Goal: Navigation & Orientation: Find specific page/section

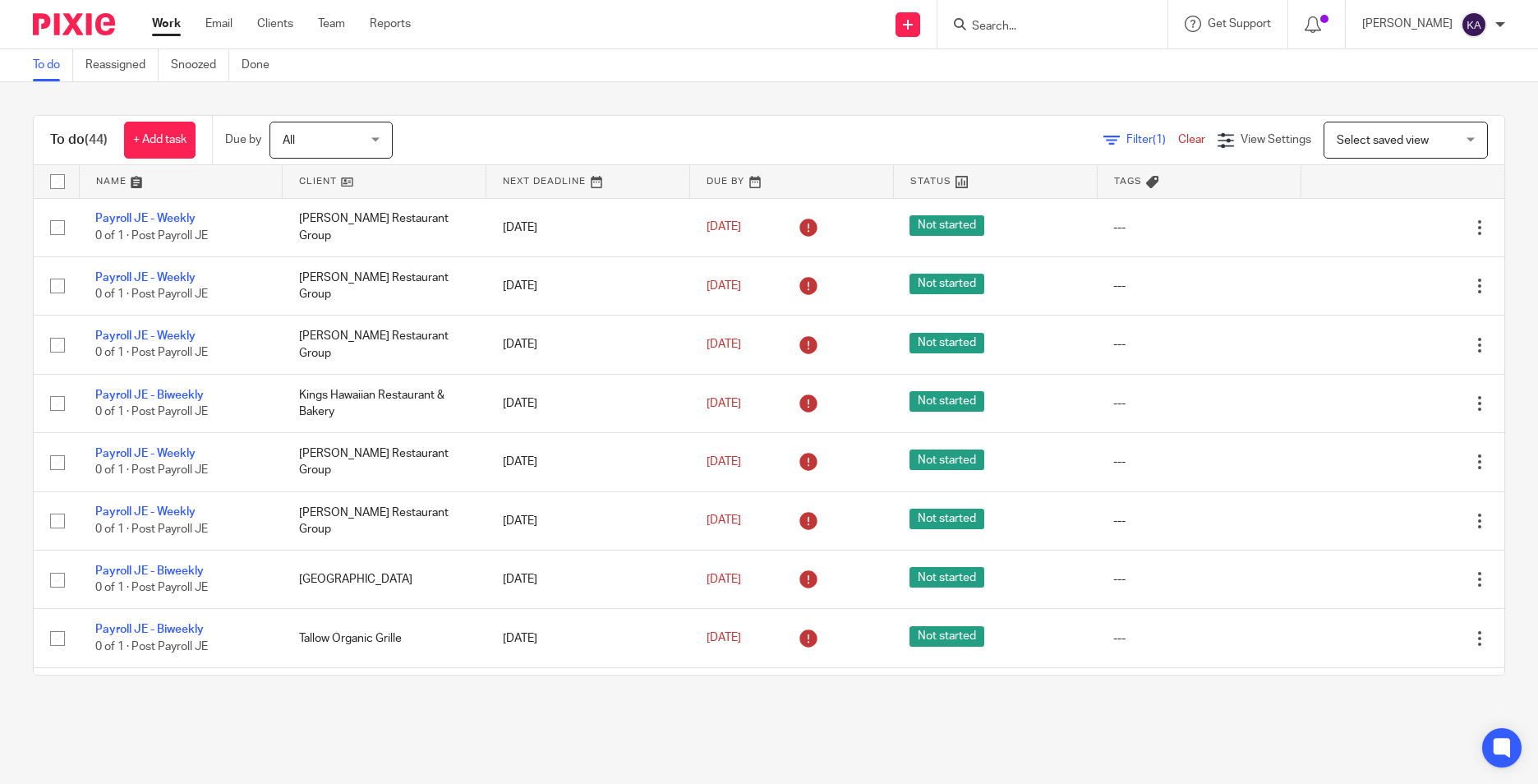
click at [157, 184] on link at bounding box center [181, 181] width 203 height 33
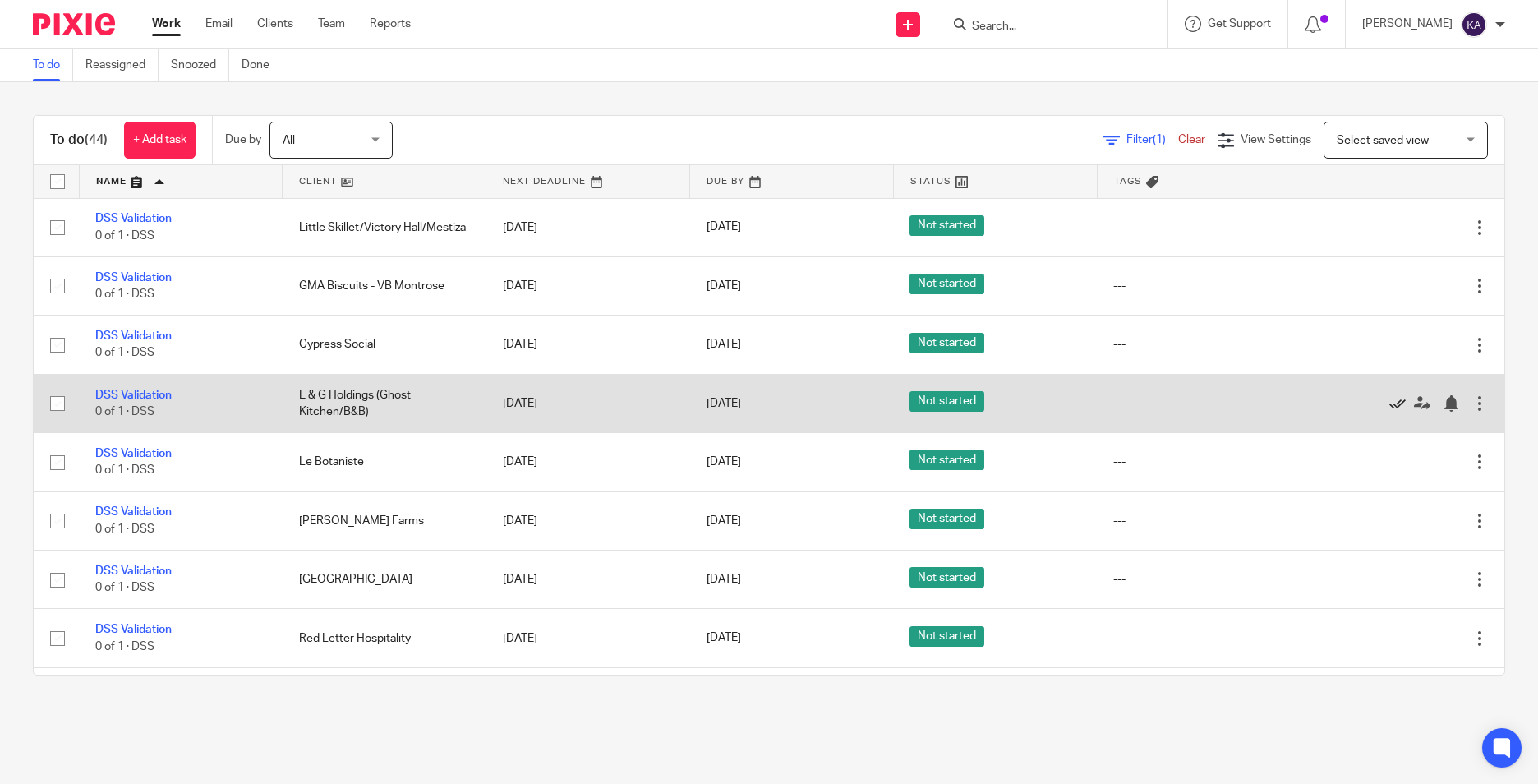
click at [1390, 398] on icon at bounding box center [1398, 403] width 16 height 16
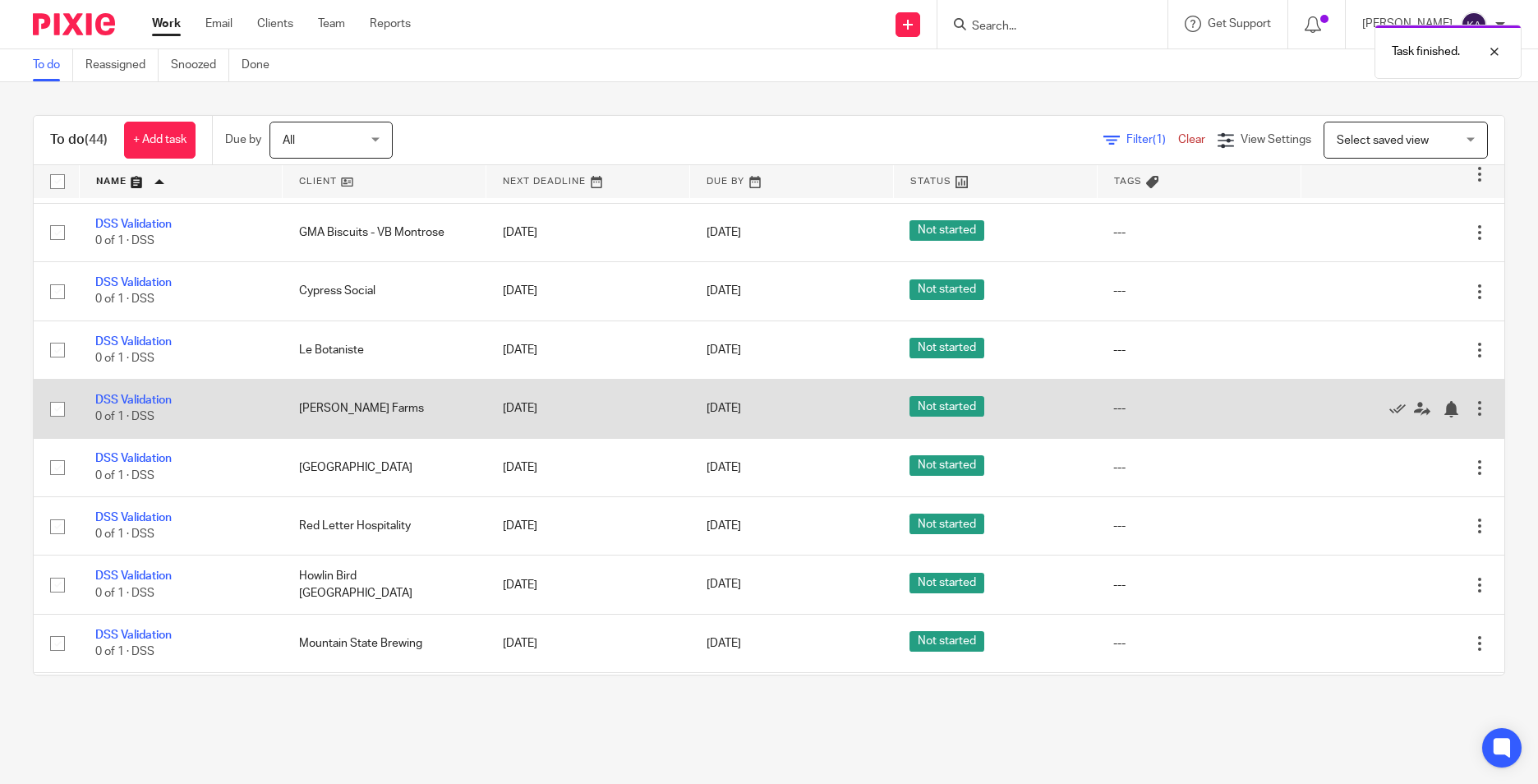
scroll to position [82, 0]
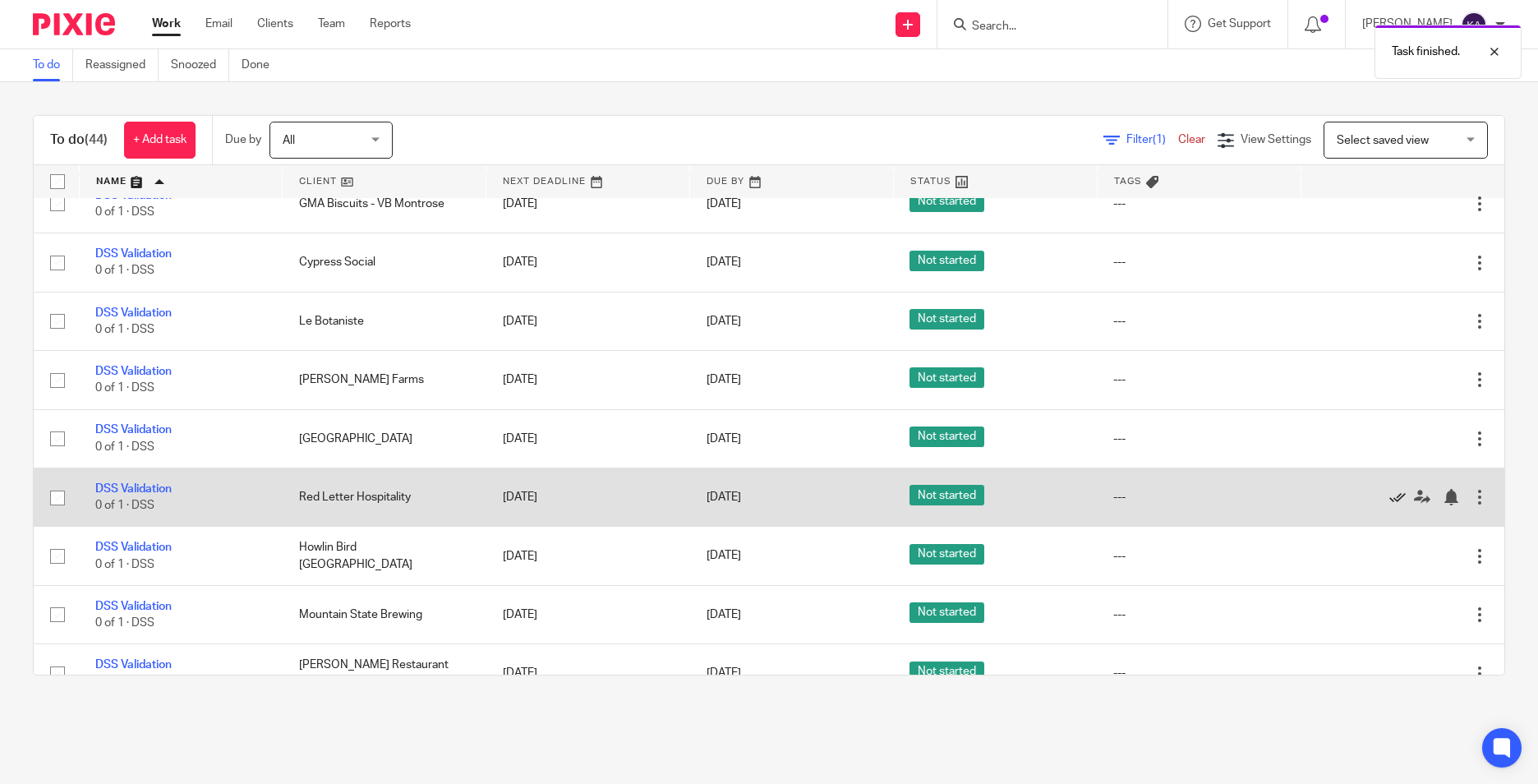
click at [1390, 493] on icon at bounding box center [1398, 496] width 16 height 16
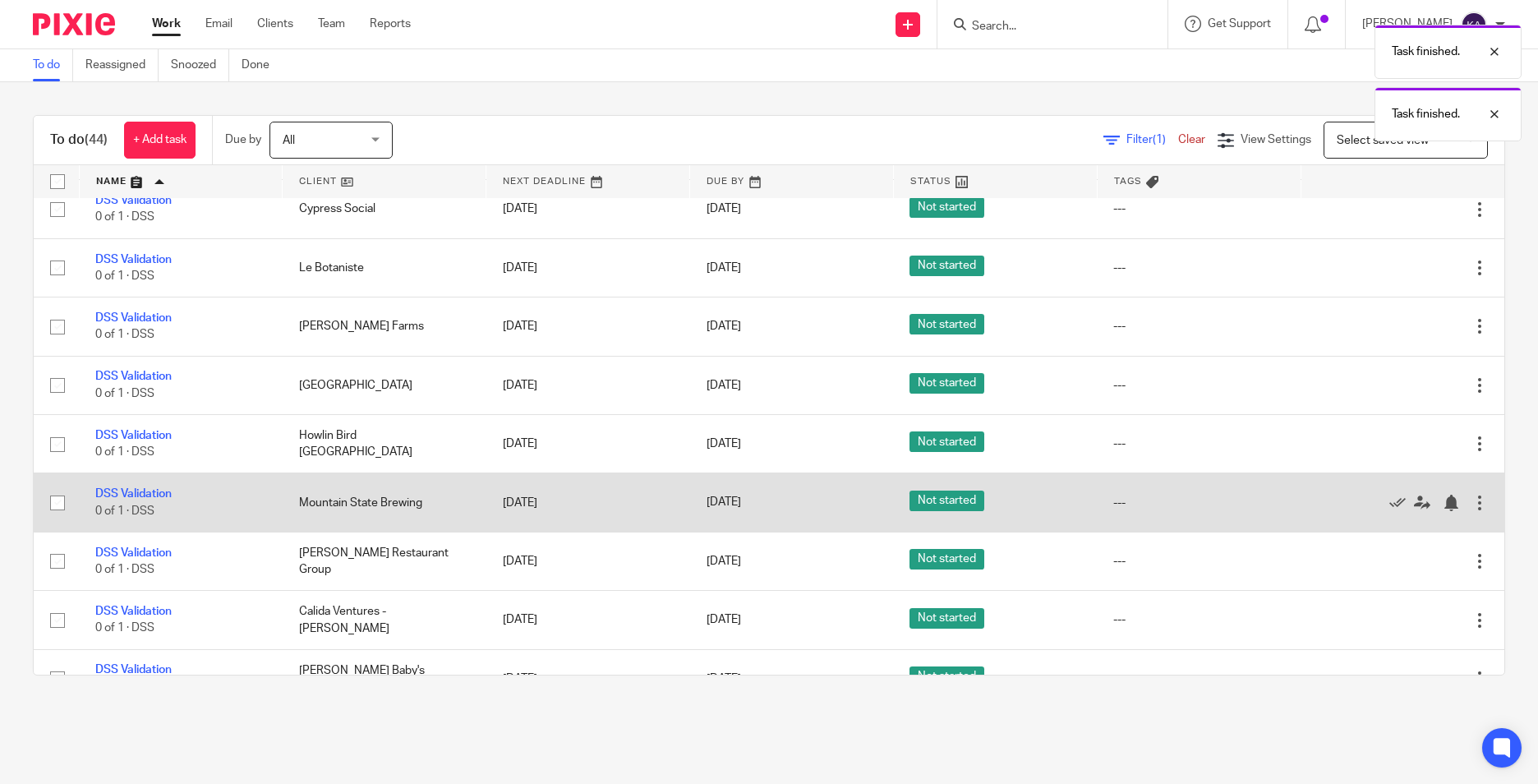
scroll to position [164, 0]
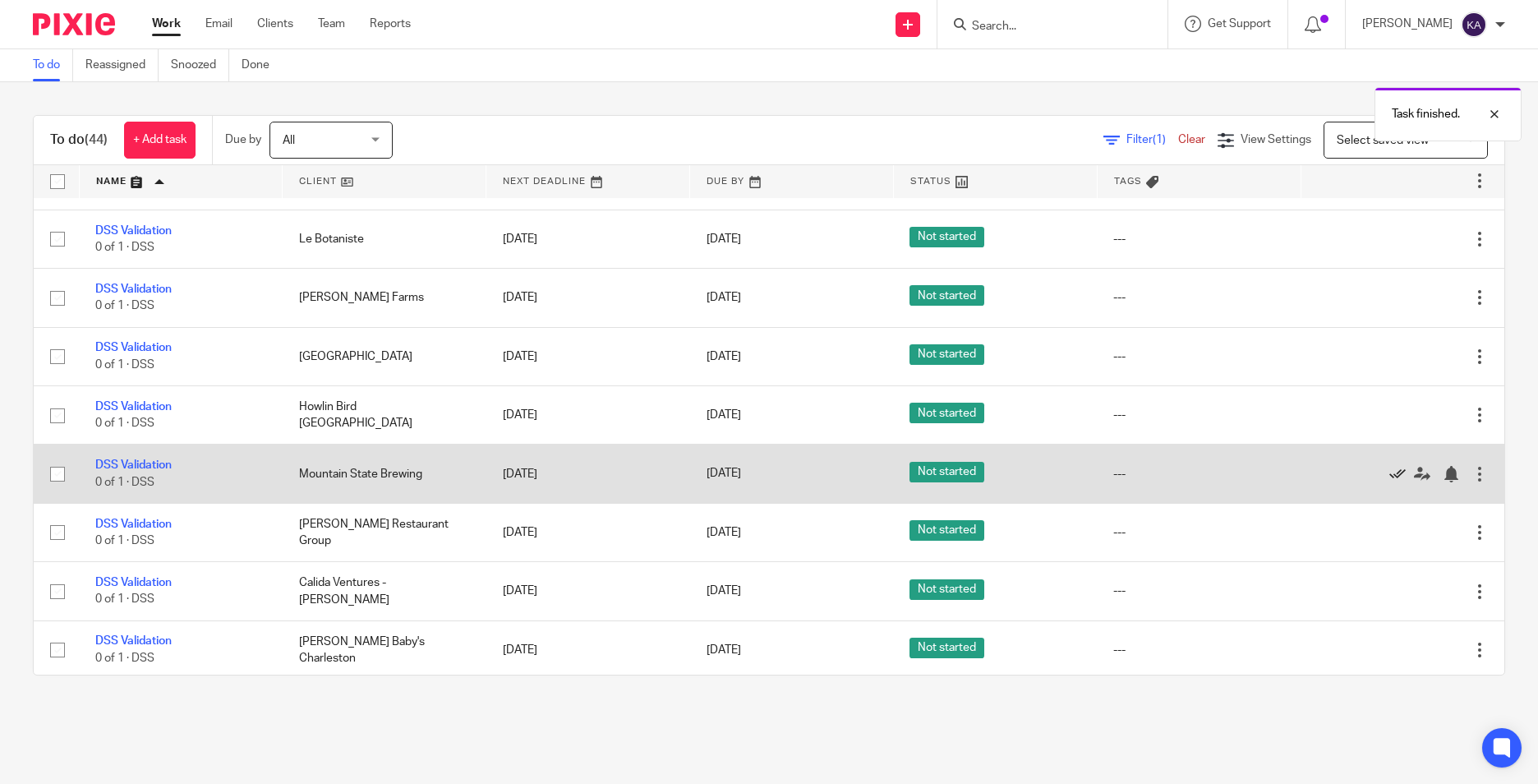
click at [1390, 475] on icon at bounding box center [1398, 473] width 16 height 16
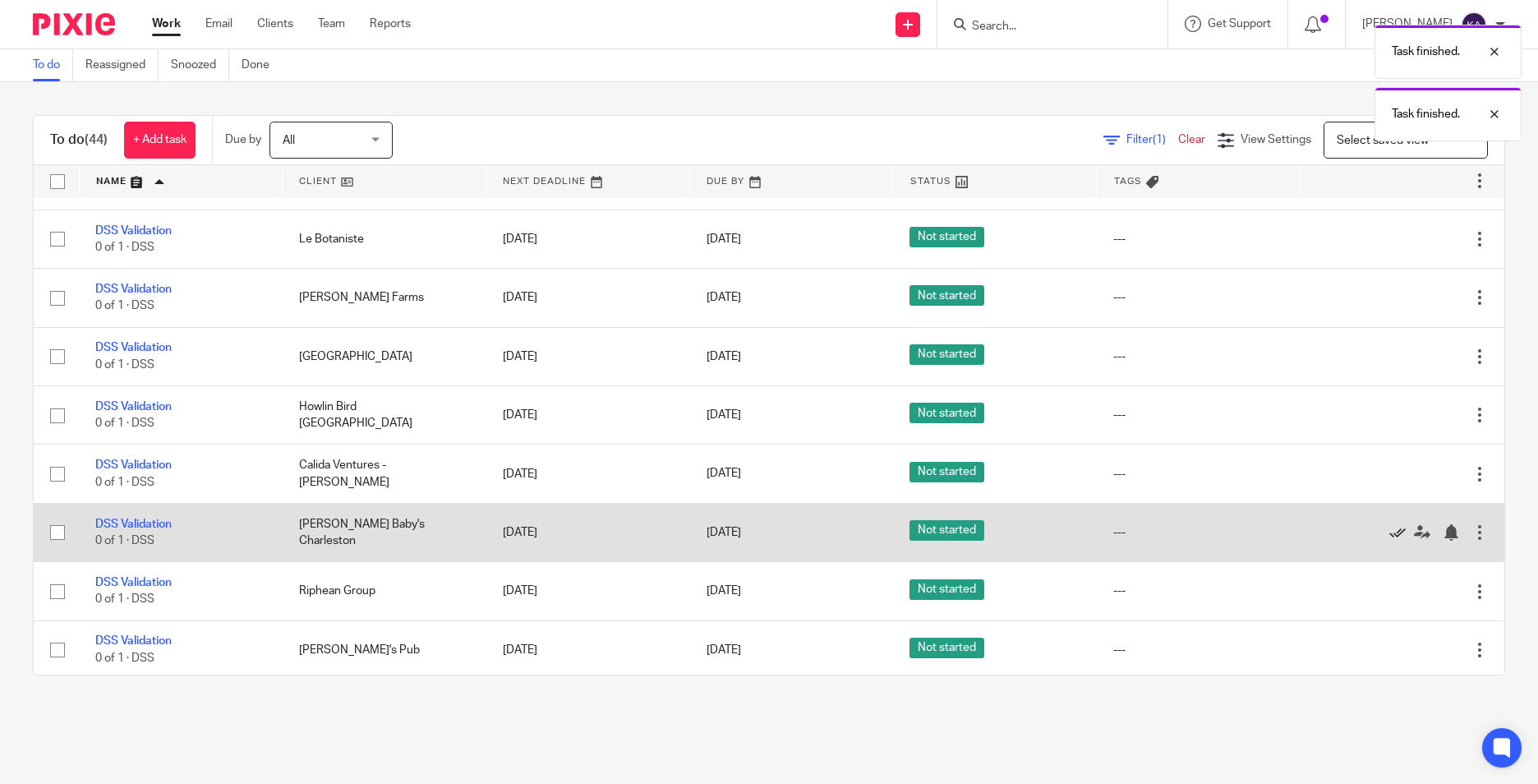
click at [1390, 529] on icon at bounding box center [1398, 532] width 16 height 16
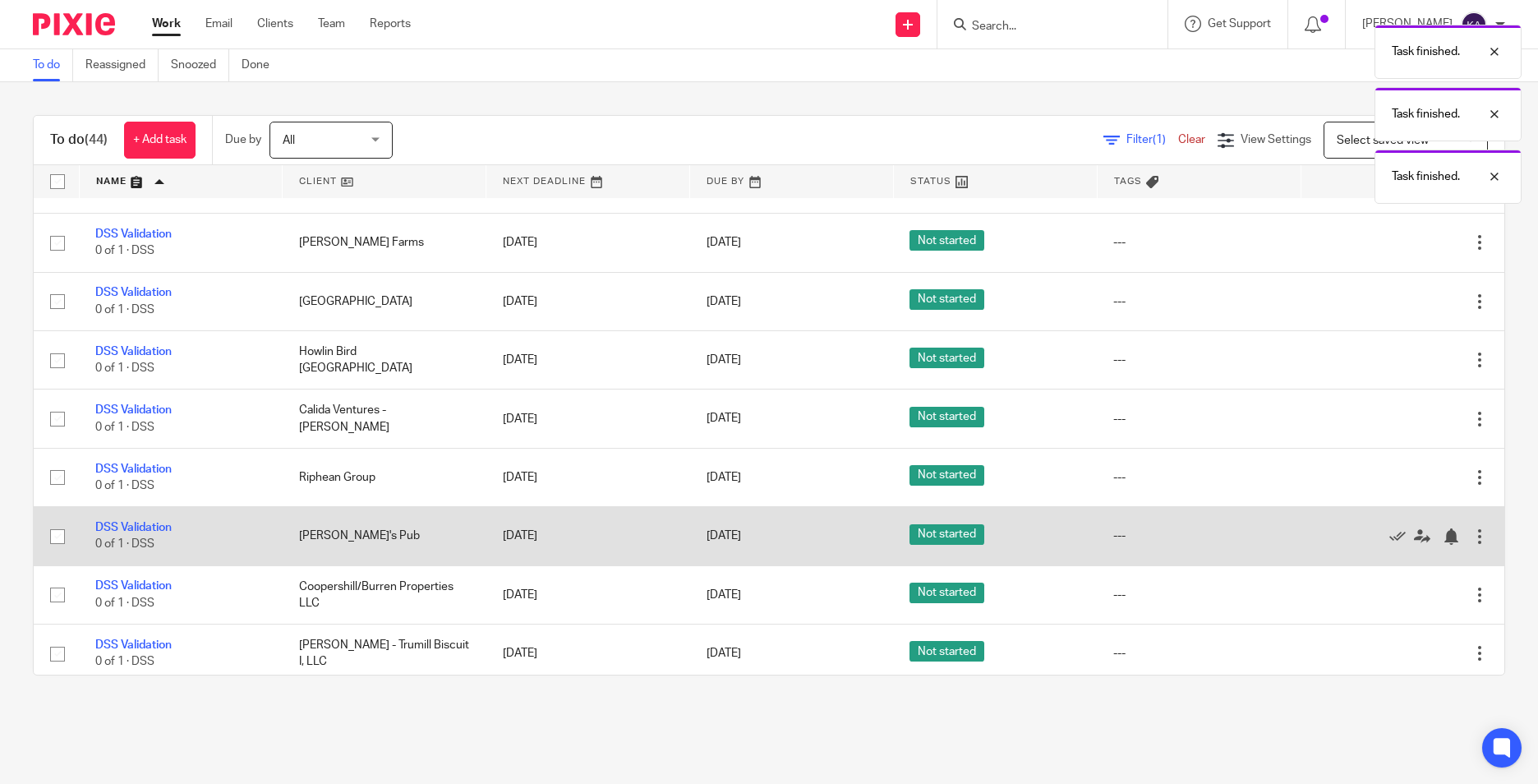
scroll to position [247, 0]
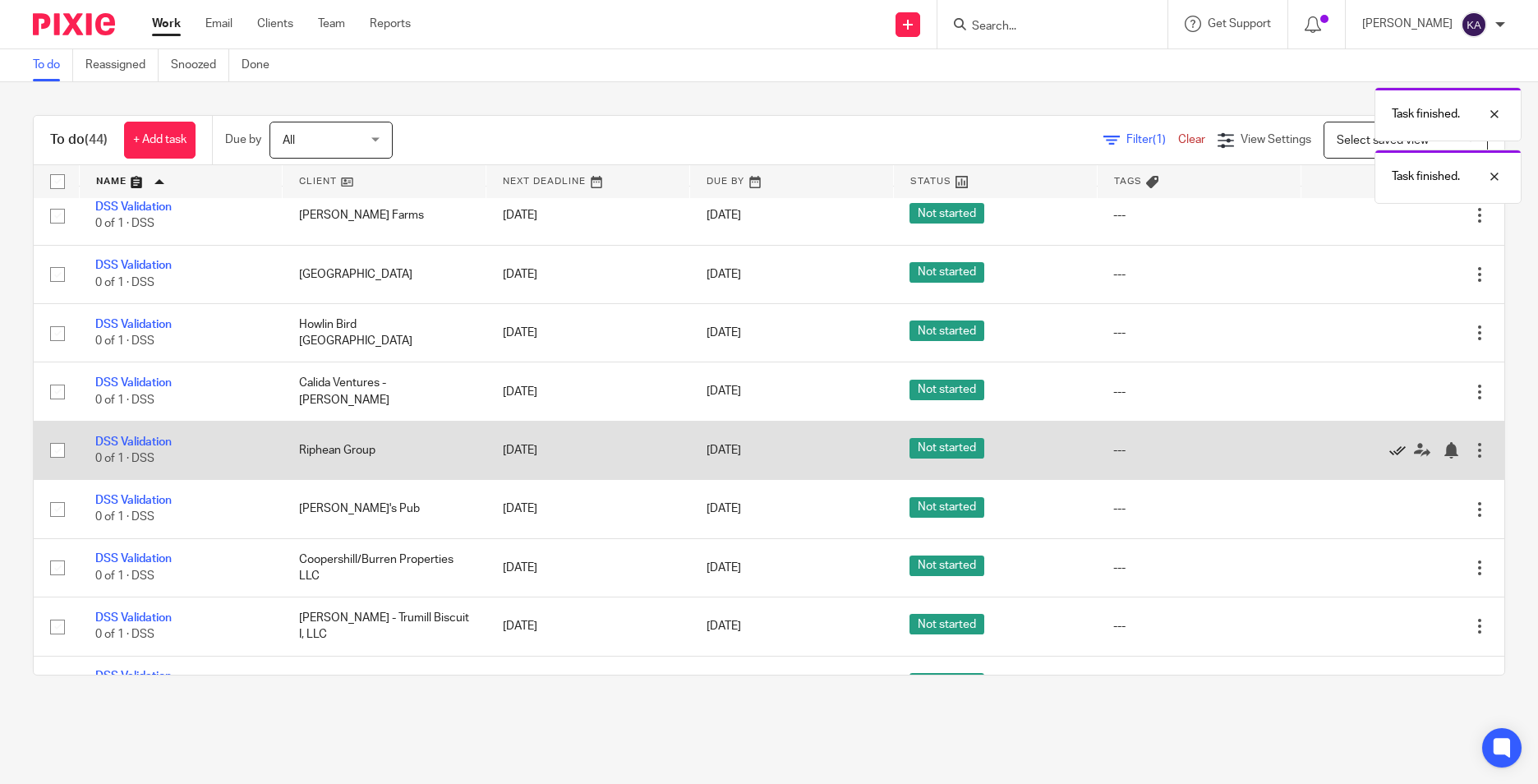
click at [1390, 446] on icon at bounding box center [1398, 449] width 16 height 16
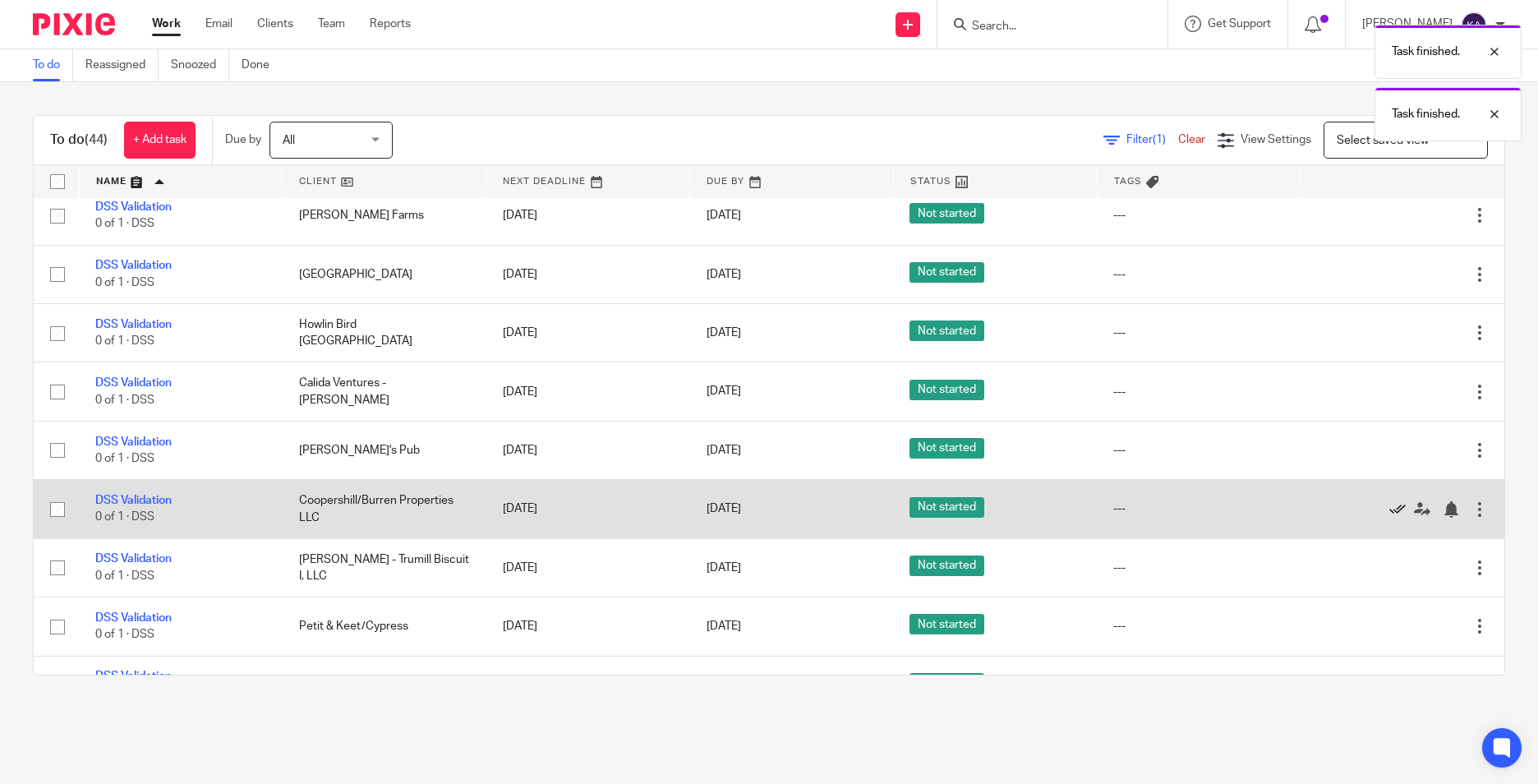
click at [1390, 503] on icon at bounding box center [1398, 509] width 16 height 16
click at [1390, 507] on icon at bounding box center [1398, 509] width 16 height 16
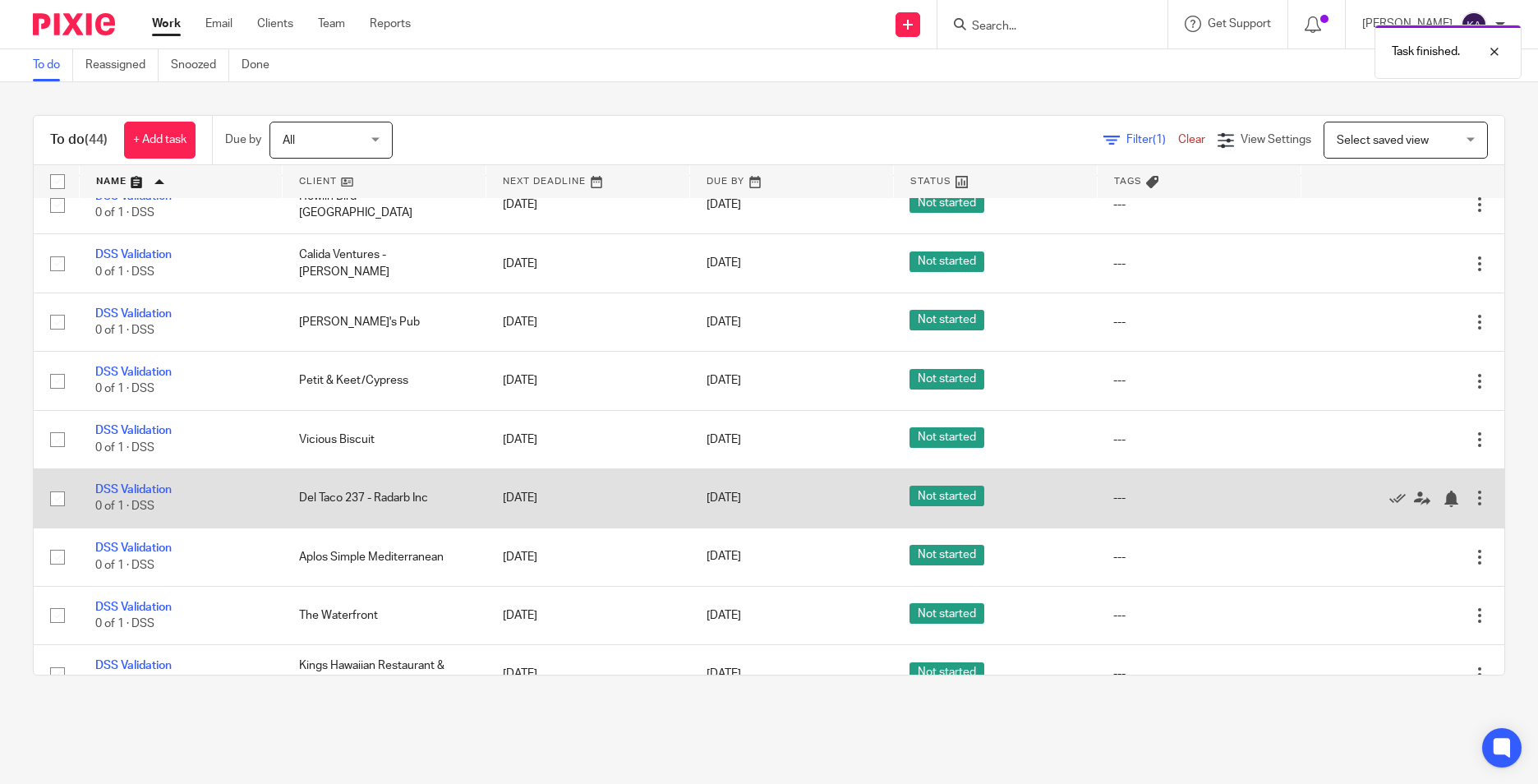
scroll to position [410, 0]
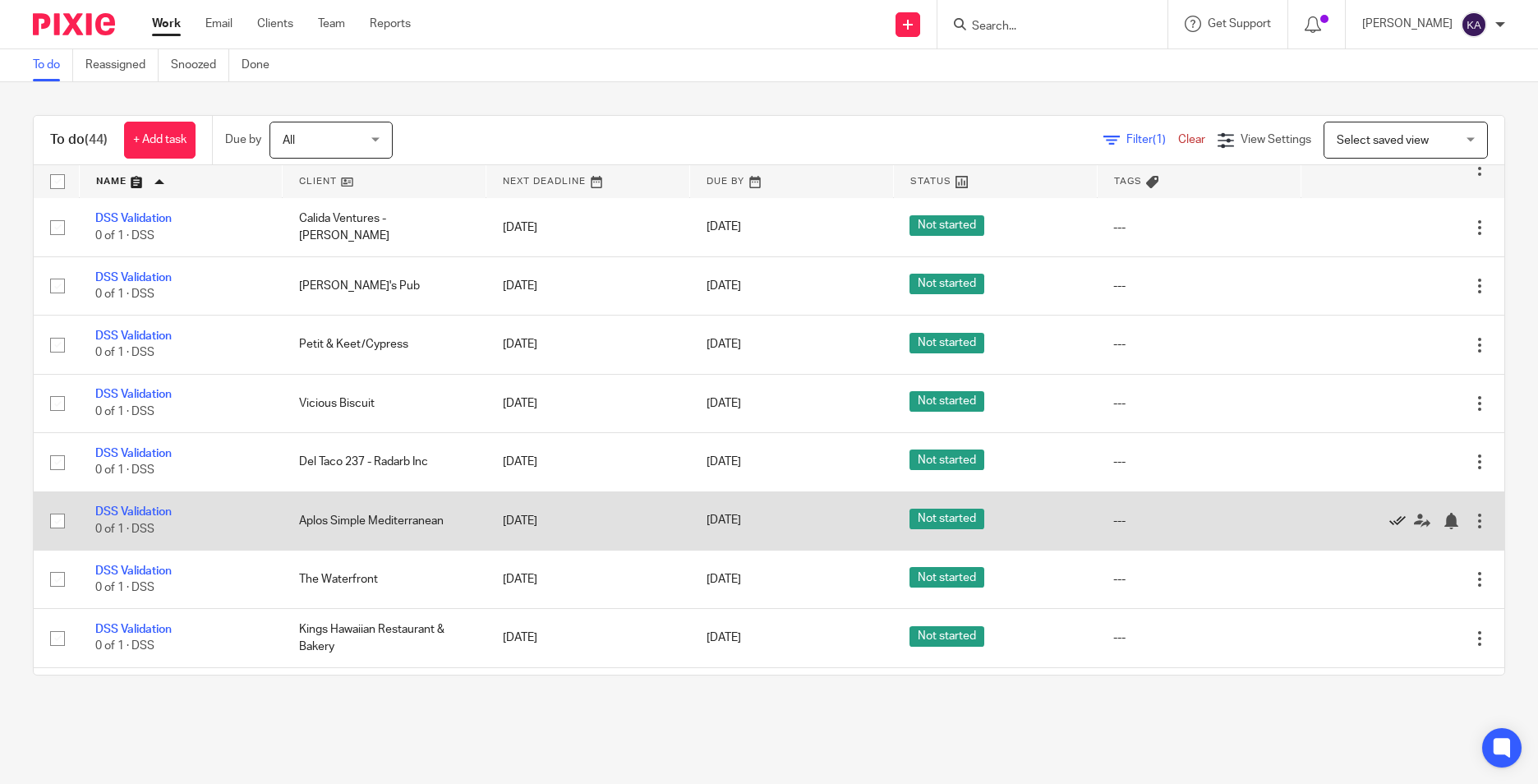
click at [1390, 523] on icon at bounding box center [1398, 520] width 16 height 16
click at [1390, 520] on icon at bounding box center [1398, 520] width 16 height 16
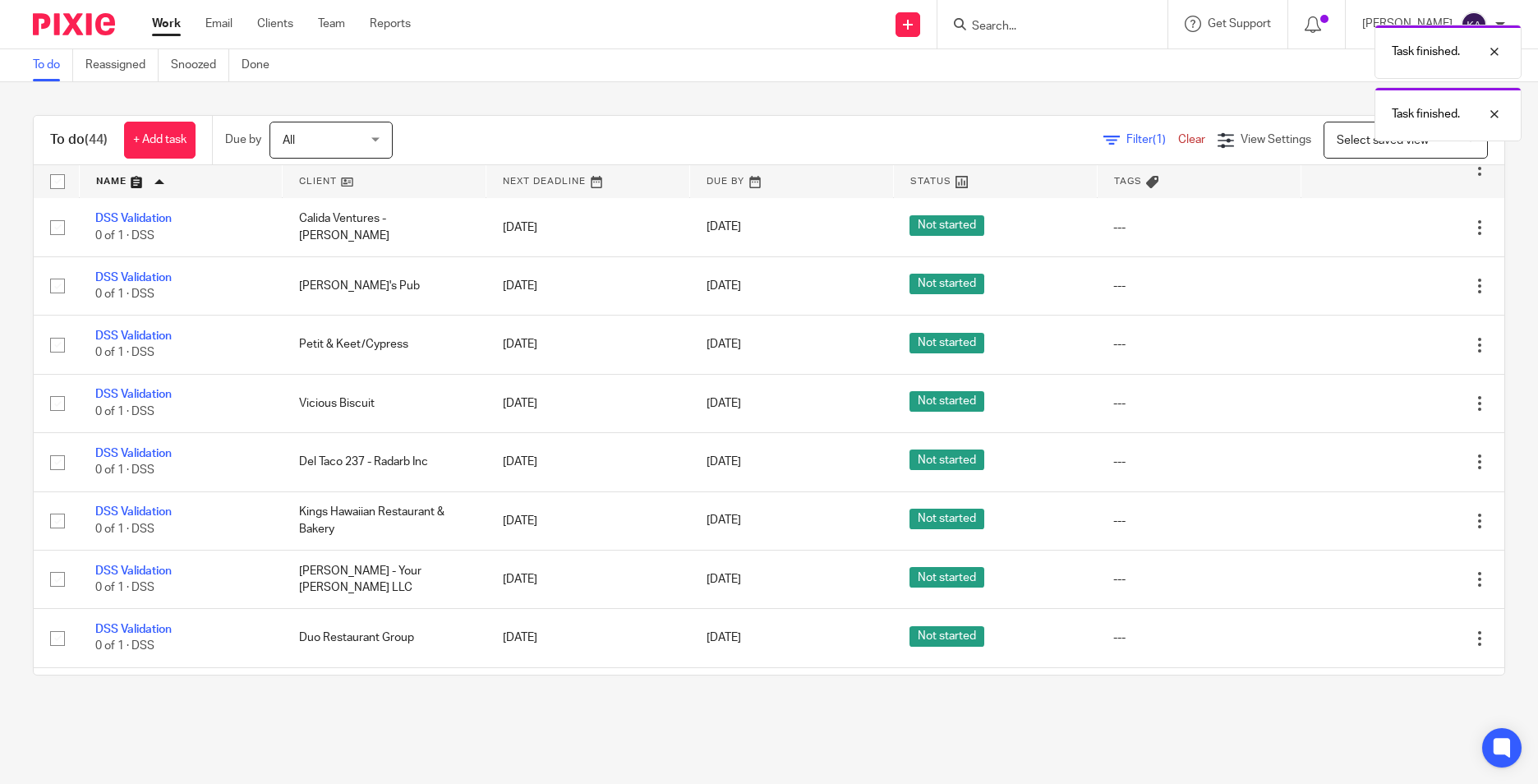
click at [1390, 520] on icon at bounding box center [1398, 520] width 16 height 16
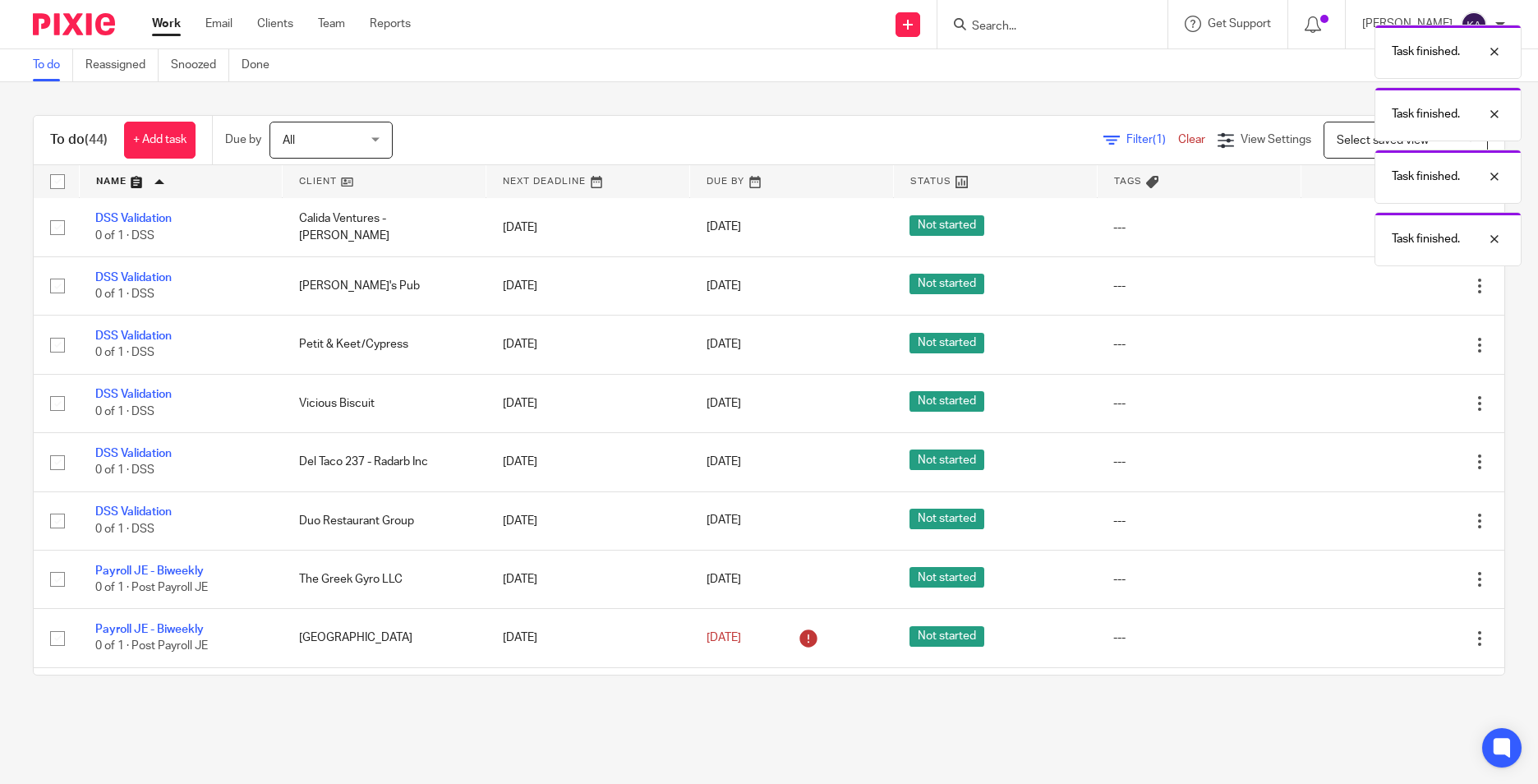
click at [1390, 520] on icon at bounding box center [1398, 520] width 16 height 16
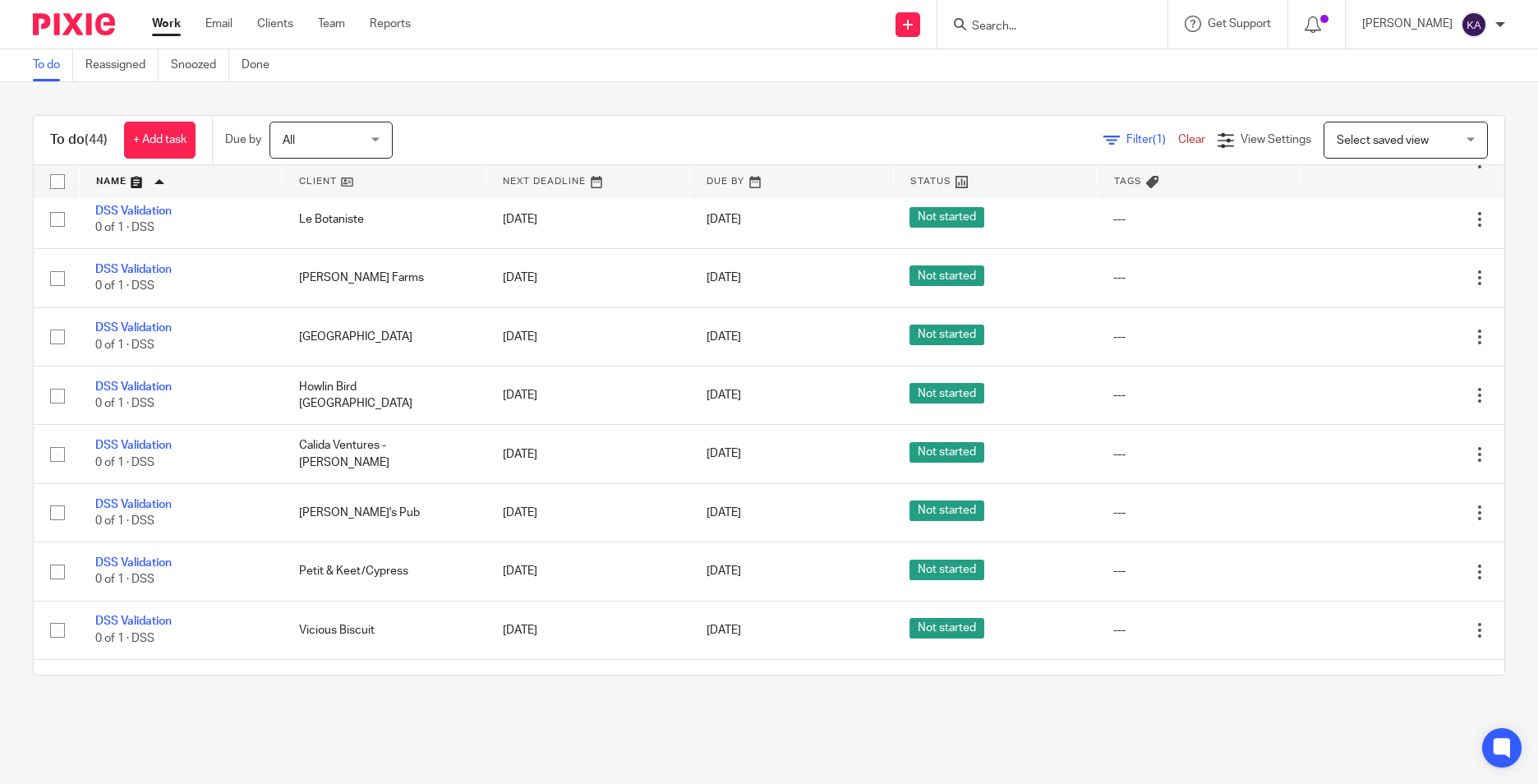
scroll to position [0, 0]
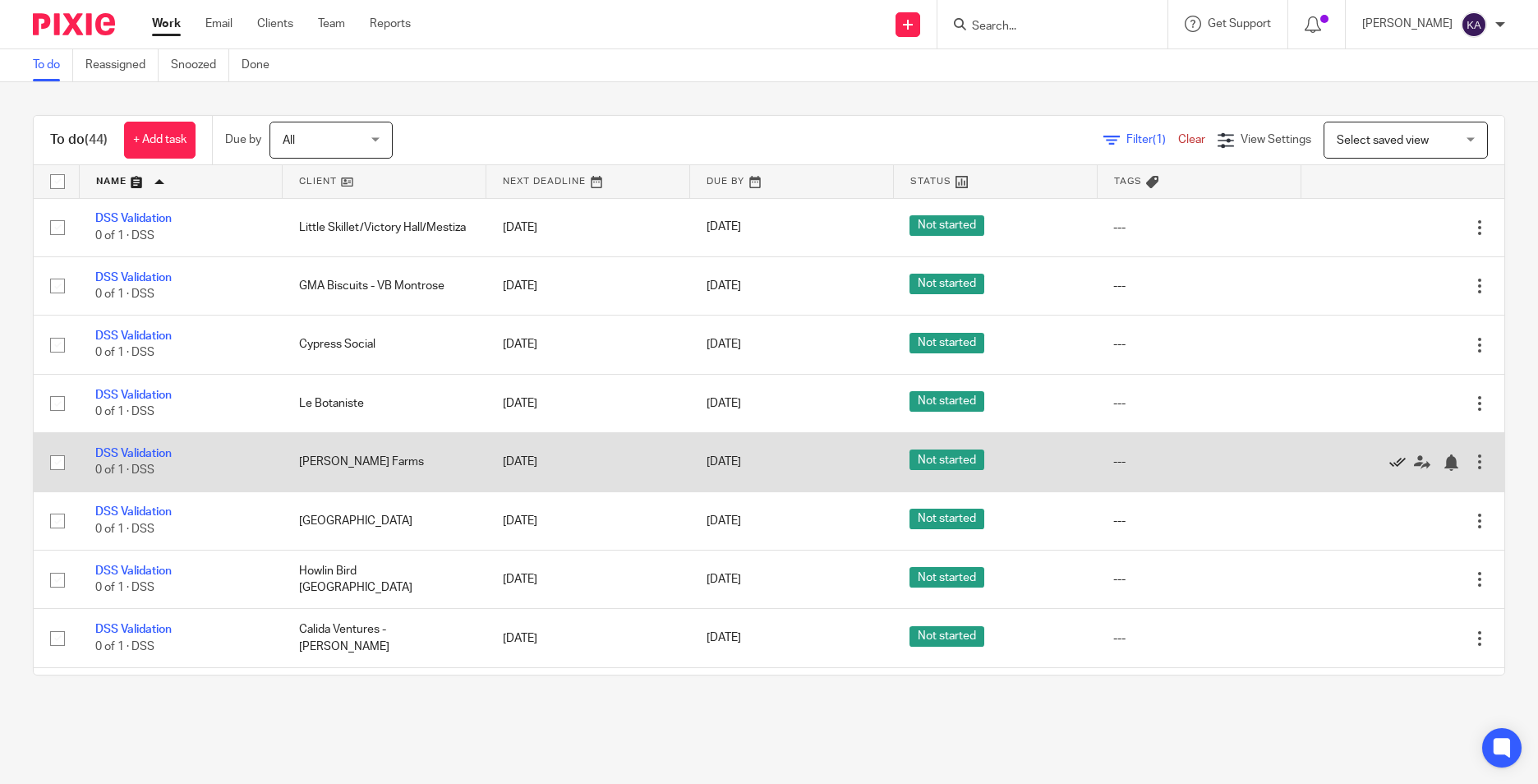
click at [1390, 460] on icon at bounding box center [1398, 462] width 16 height 16
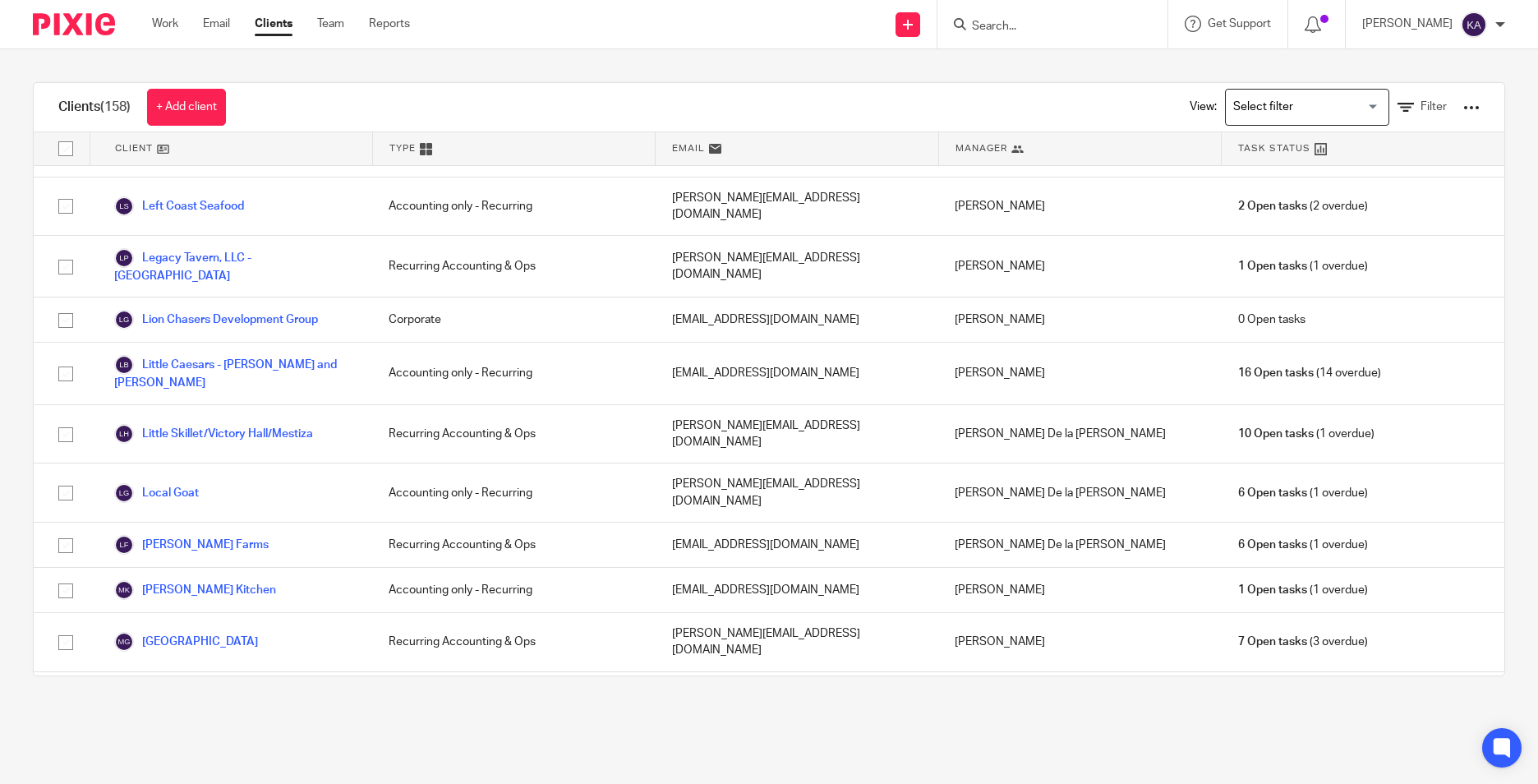
scroll to position [2546, 0]
